Goal: Task Accomplishment & Management: Complete application form

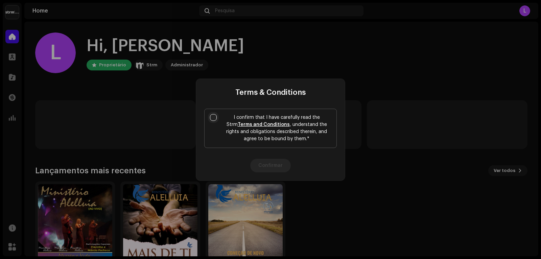
click at [214, 117] on input "I confirm that I have carefully read the Strm Terms and Conditions , understand…" at bounding box center [213, 117] width 7 height 7
checkbox input "true"
click at [401, 134] on div "Terms & Conditions I confirm that I have carefully read the Strm Terms and Cond…" at bounding box center [270, 129] width 541 height 259
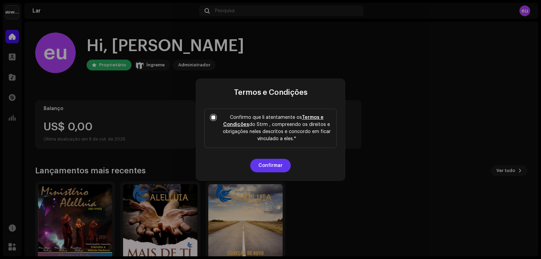
click at [271, 165] on button "Confirmar" at bounding box center [270, 165] width 41 height 14
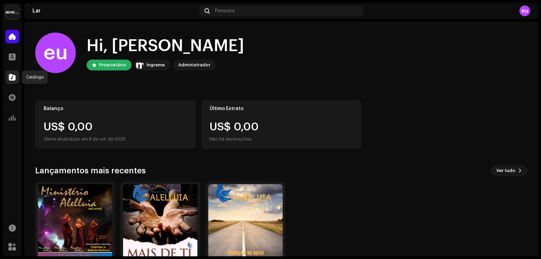
click at [13, 77] on span at bounding box center [12, 76] width 7 height 5
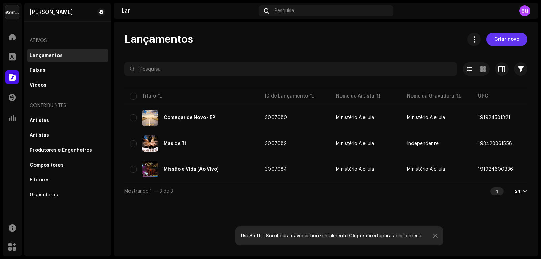
click at [509, 39] on span "Criar novo" at bounding box center [506, 39] width 25 height 14
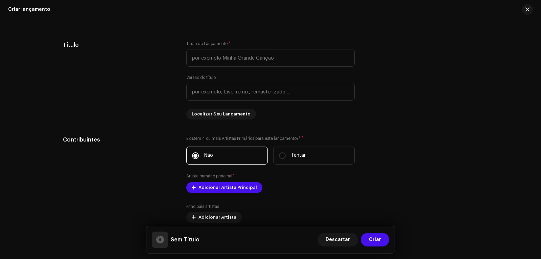
scroll to position [473, 0]
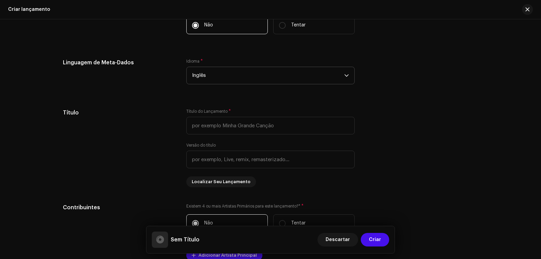
click at [344, 75] on icon "gatilho suspenso" at bounding box center [346, 75] width 4 height 2
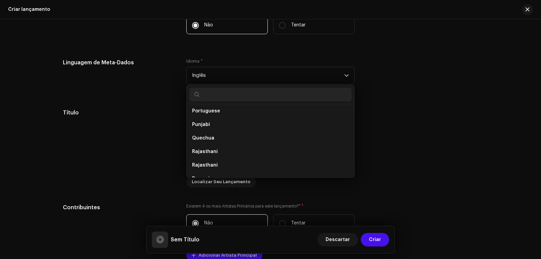
scroll to position [1807, 0]
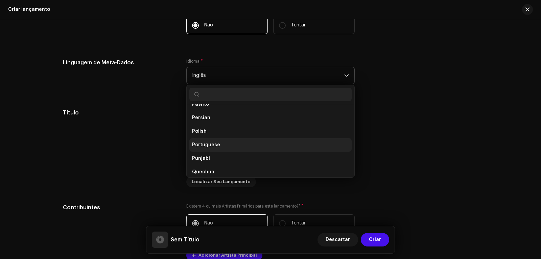
click at [209, 145] on span "Portuguese" at bounding box center [206, 144] width 28 height 7
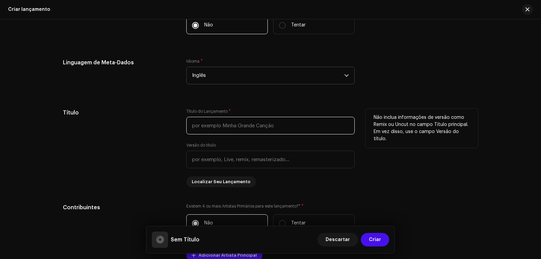
click at [190, 125] on input "text" at bounding box center [270, 126] width 168 height 18
type input "O maior dos mandamentos"
click at [191, 160] on input "text" at bounding box center [270, 159] width 168 height 18
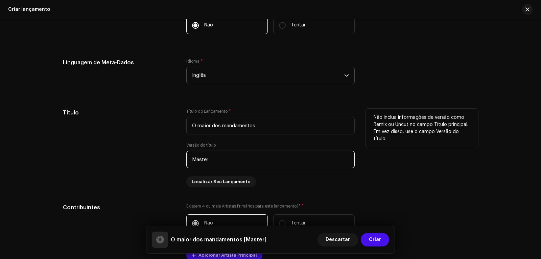
type input "Master"
click at [429, 157] on div "Não inclua informações de versão como Remix ou Uncut no campo Título principal.…" at bounding box center [421, 147] width 113 height 78
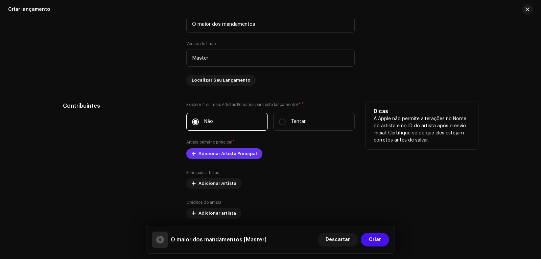
scroll to position [642, 0]
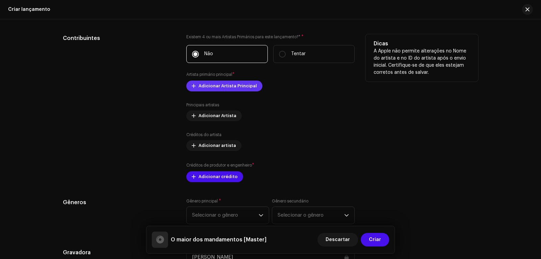
click at [219, 85] on span "Adicionar Artista Principal" at bounding box center [227, 86] width 58 height 14
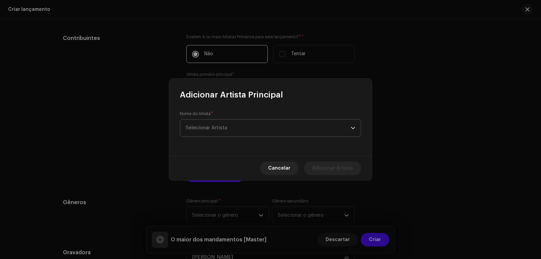
click at [209, 131] on span "Selecionar Artista" at bounding box center [268, 127] width 165 height 17
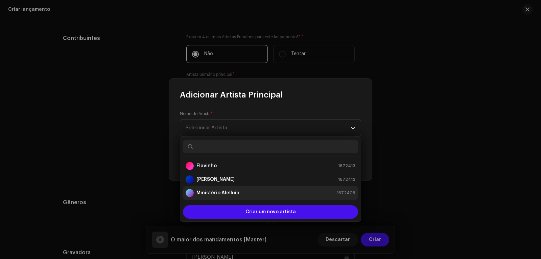
click at [212, 192] on font "Ministério Alelluia" at bounding box center [217, 192] width 43 height 5
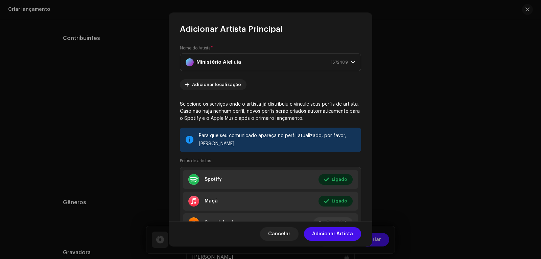
scroll to position [33, 0]
